Goal: Navigation & Orientation: Find specific page/section

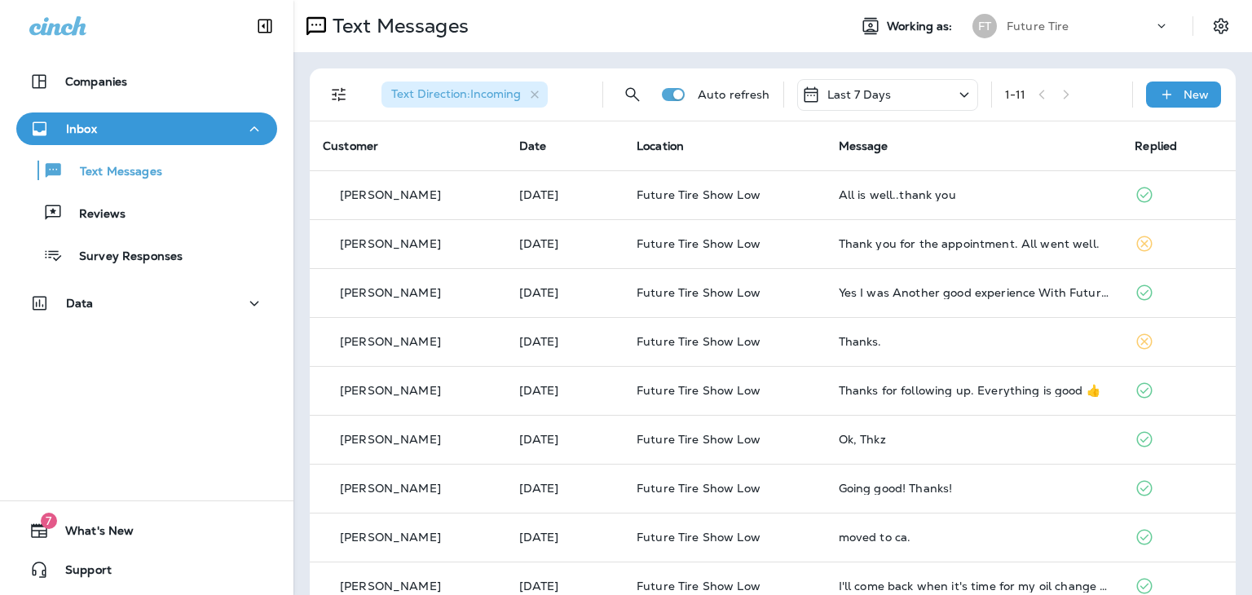
click at [265, 66] on div "Companies" at bounding box center [146, 81] width 261 height 33
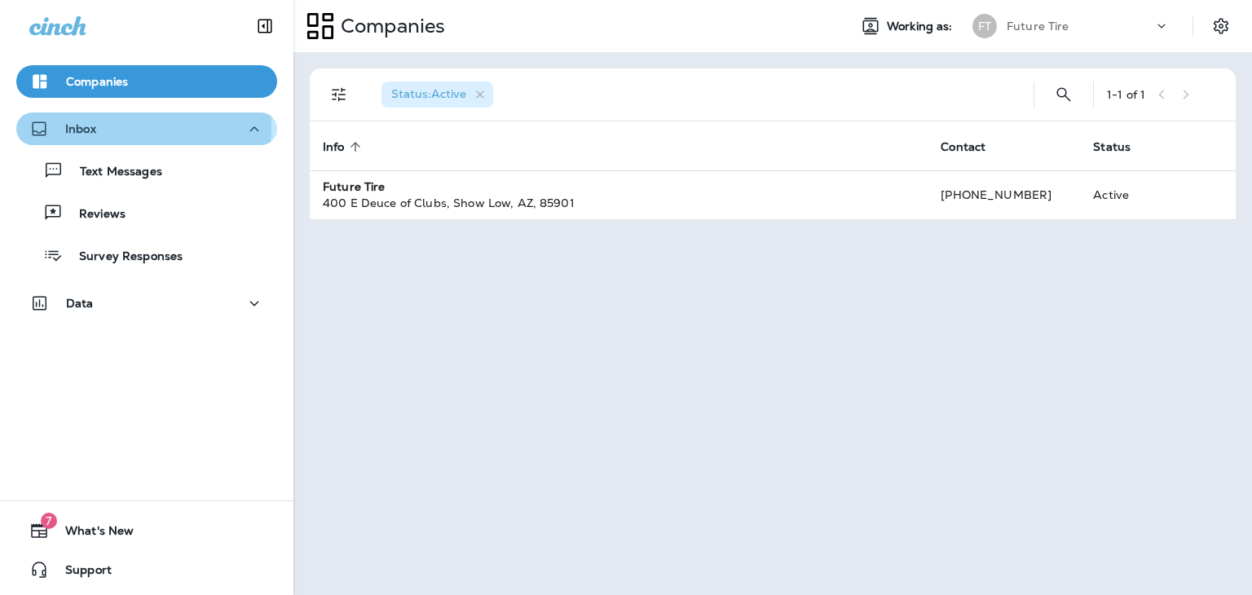
click at [90, 125] on p "Inbox" at bounding box center [80, 128] width 31 height 13
click at [95, 130] on p "Inbox" at bounding box center [80, 128] width 31 height 13
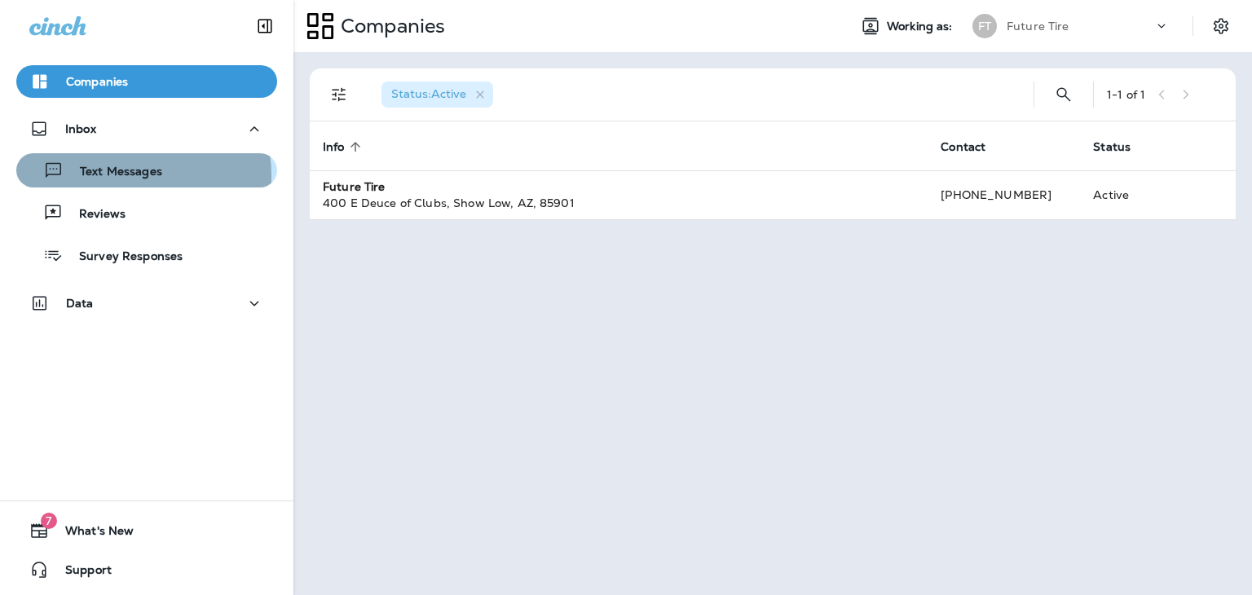
click at [97, 176] on p "Text Messages" at bounding box center [113, 172] width 99 height 15
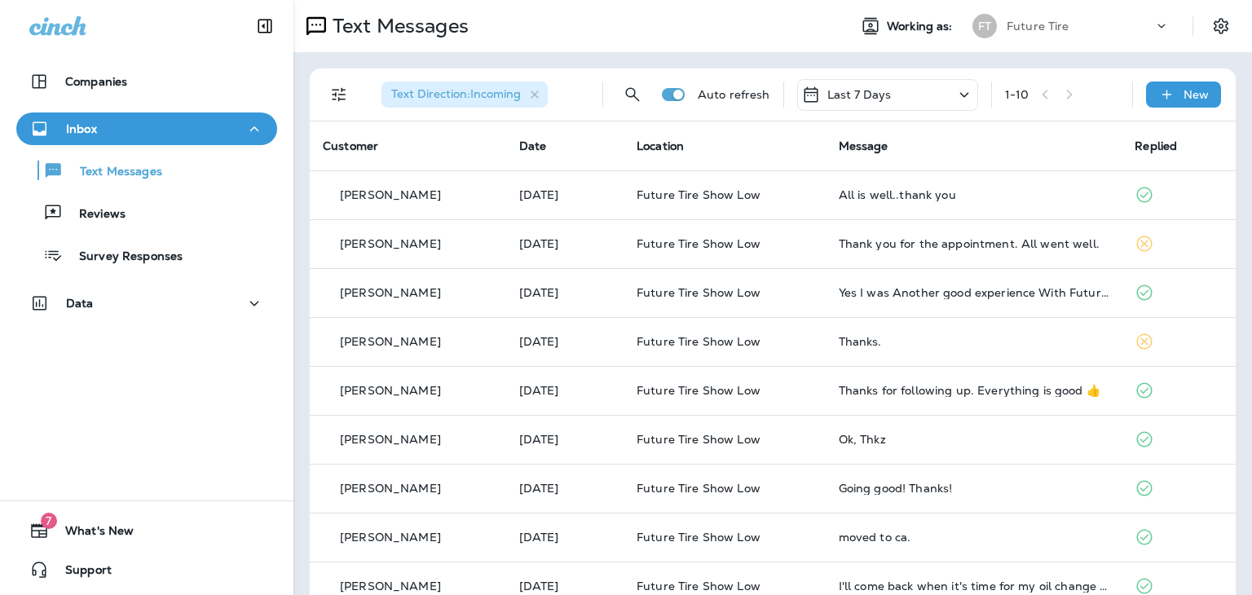
drag, startPoint x: 108, startPoint y: 32, endPoint x: 124, endPoint y: 43, distance: 19.2
click at [124, 43] on div at bounding box center [146, 24] width 293 height 49
